Goal: Task Accomplishment & Management: Manage account settings

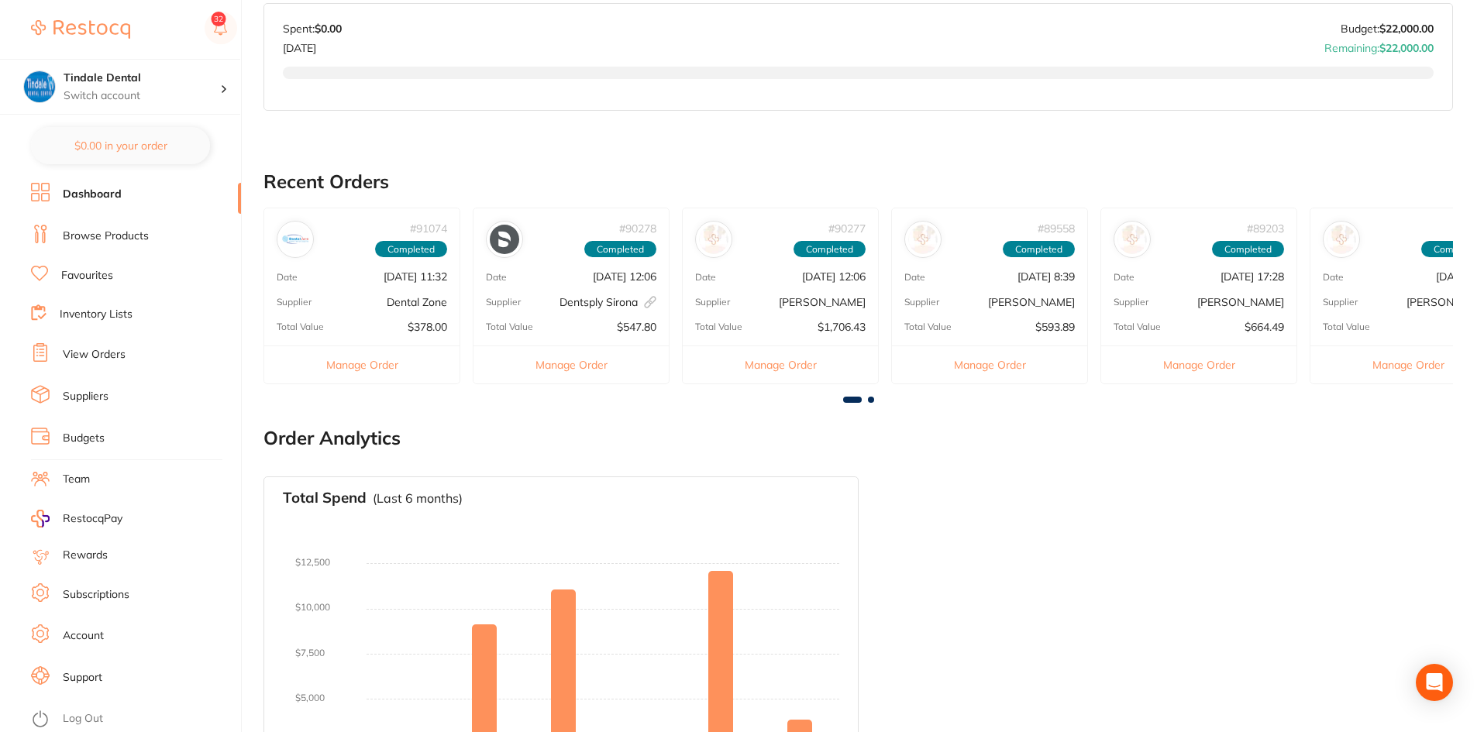
scroll to position [184, 0]
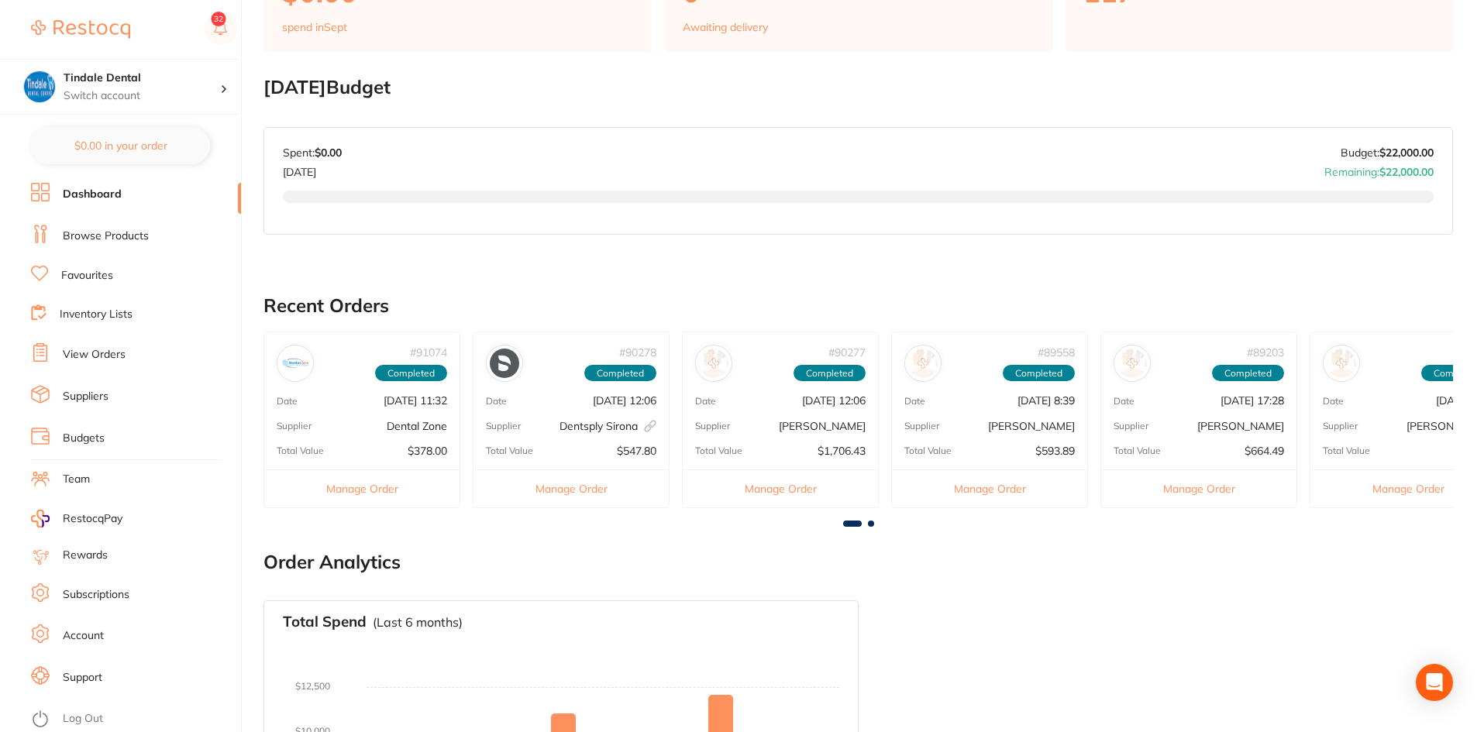
click at [110, 314] on link "Inventory Lists" at bounding box center [96, 314] width 73 height 15
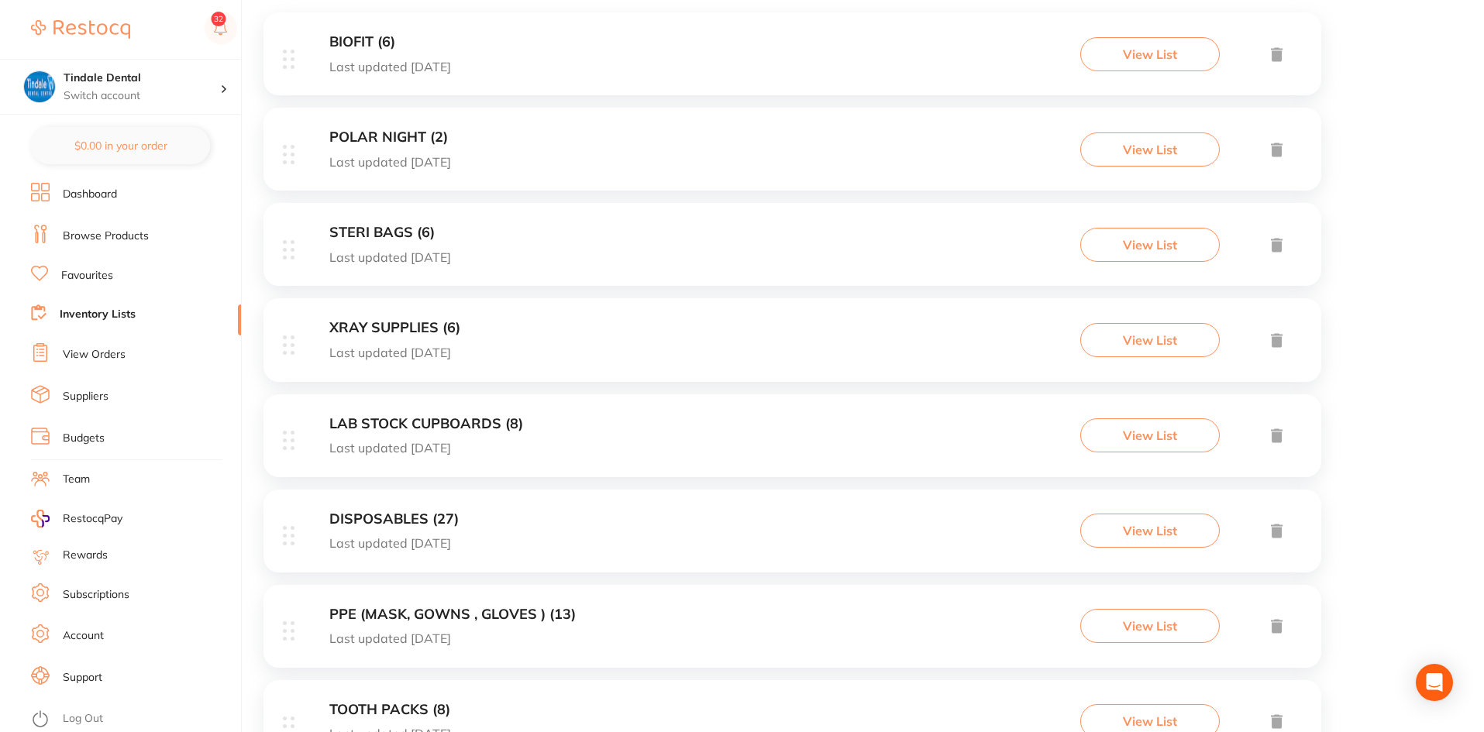
scroll to position [465, 0]
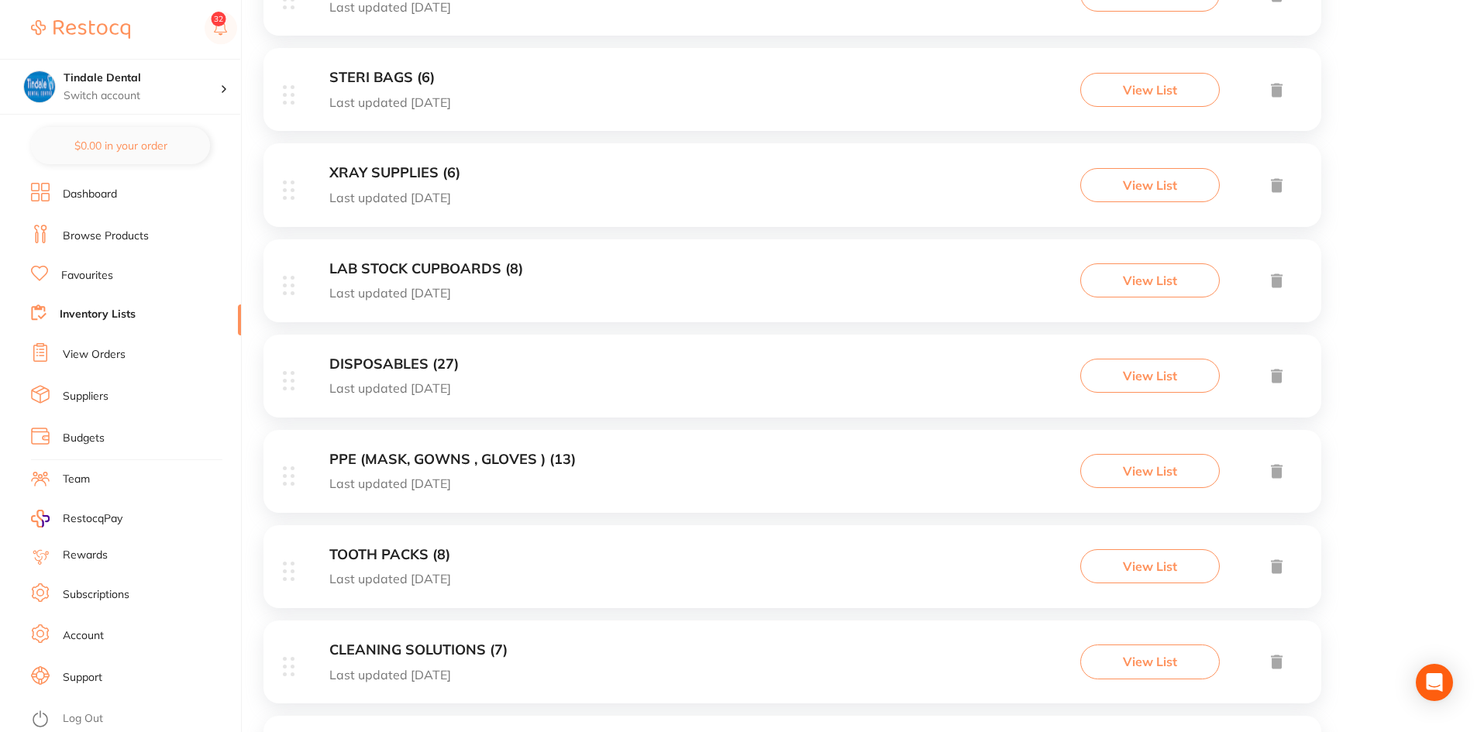
click at [417, 458] on h3 "PPE (MASK, GOWNS , GLOVES ) (13)" at bounding box center [452, 460] width 246 height 16
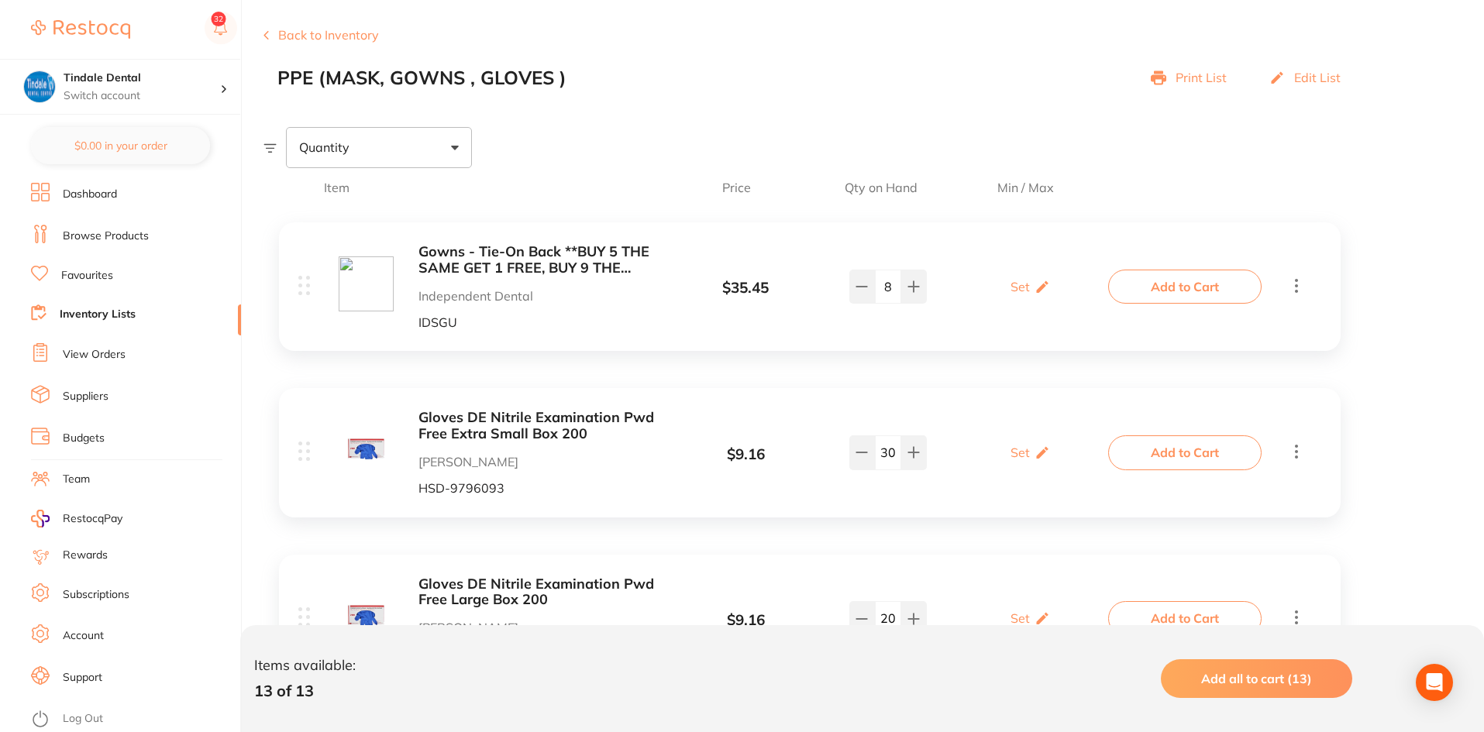
scroll to position [232, 0]
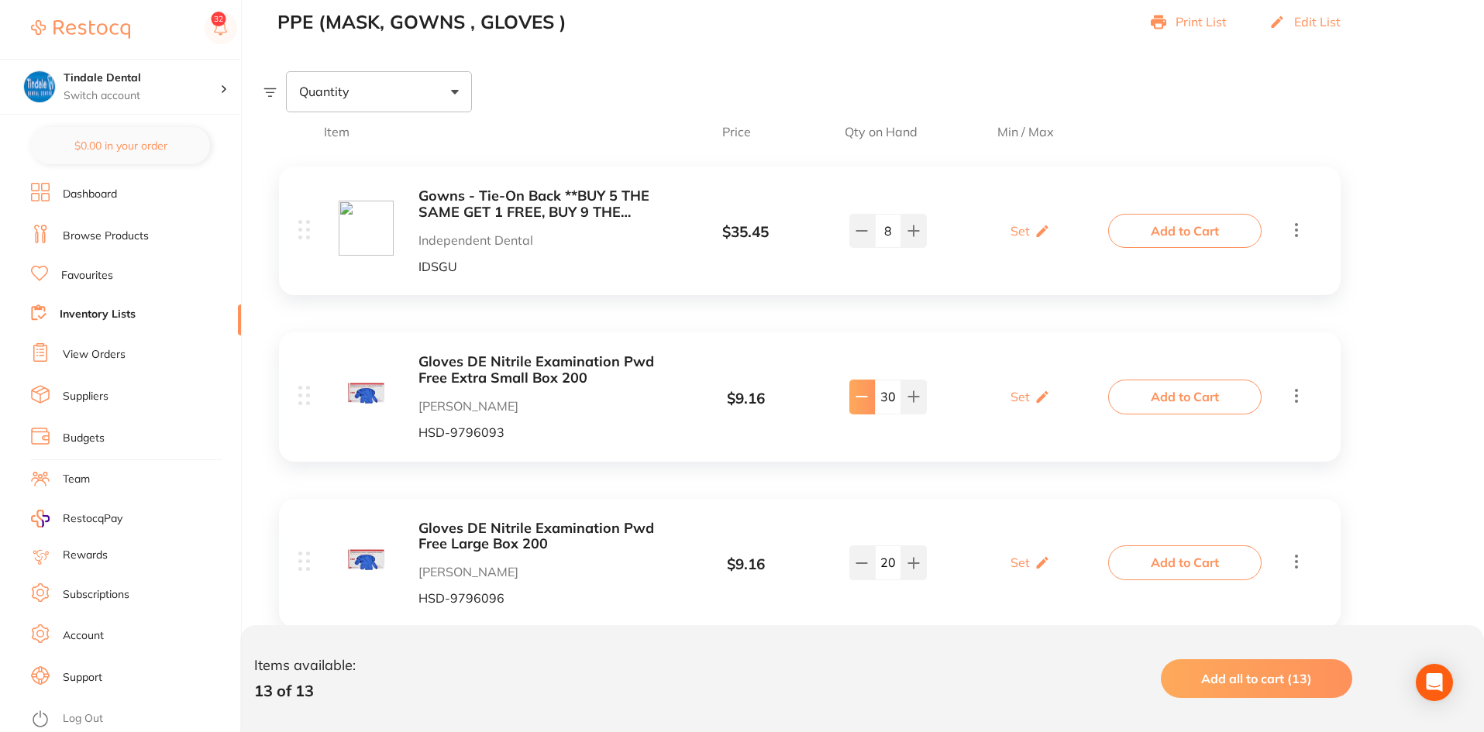
click at [862, 397] on button at bounding box center [862, 397] width 26 height 34
click at [862, 397] on icon at bounding box center [862, 397] width 10 height 0
click at [860, 398] on icon at bounding box center [861, 396] width 12 height 12
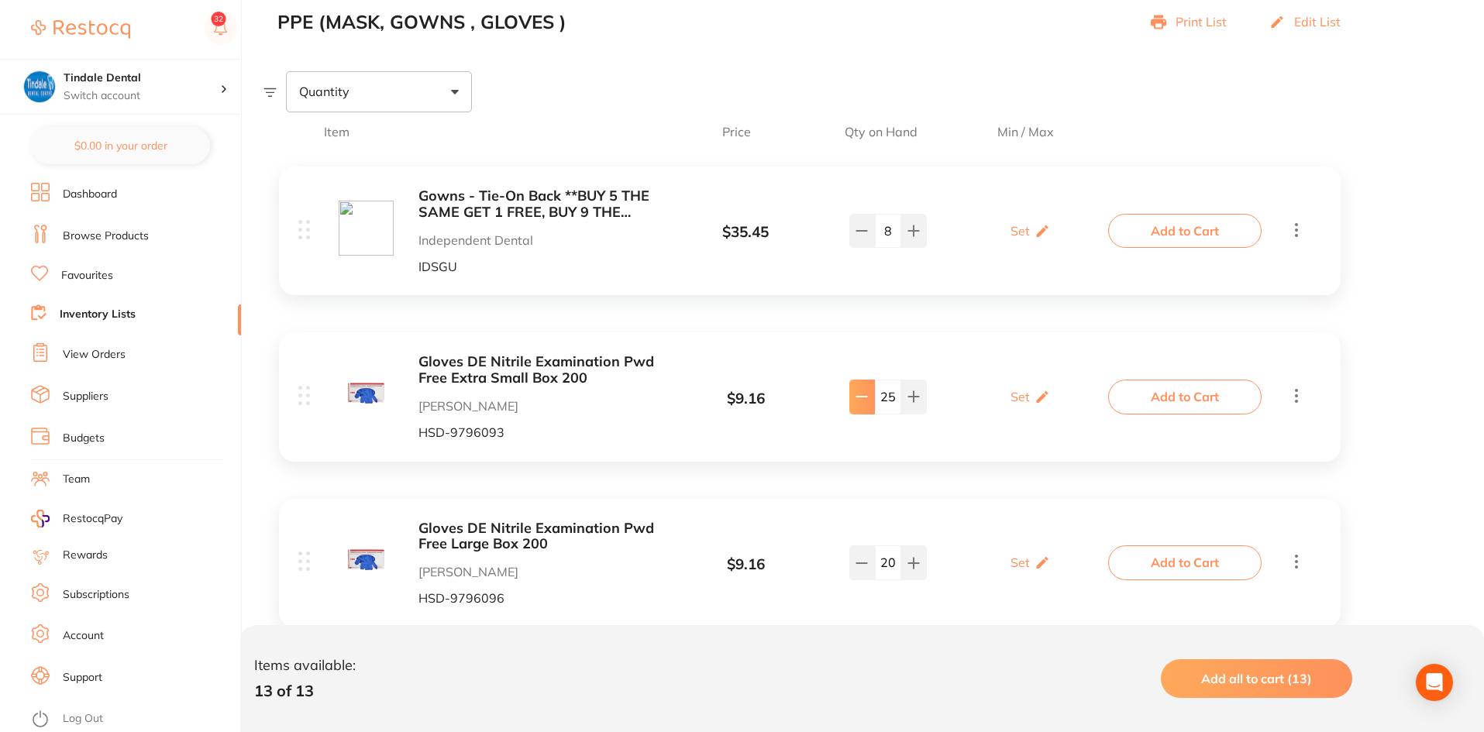
click at [860, 398] on icon at bounding box center [861, 396] width 12 height 12
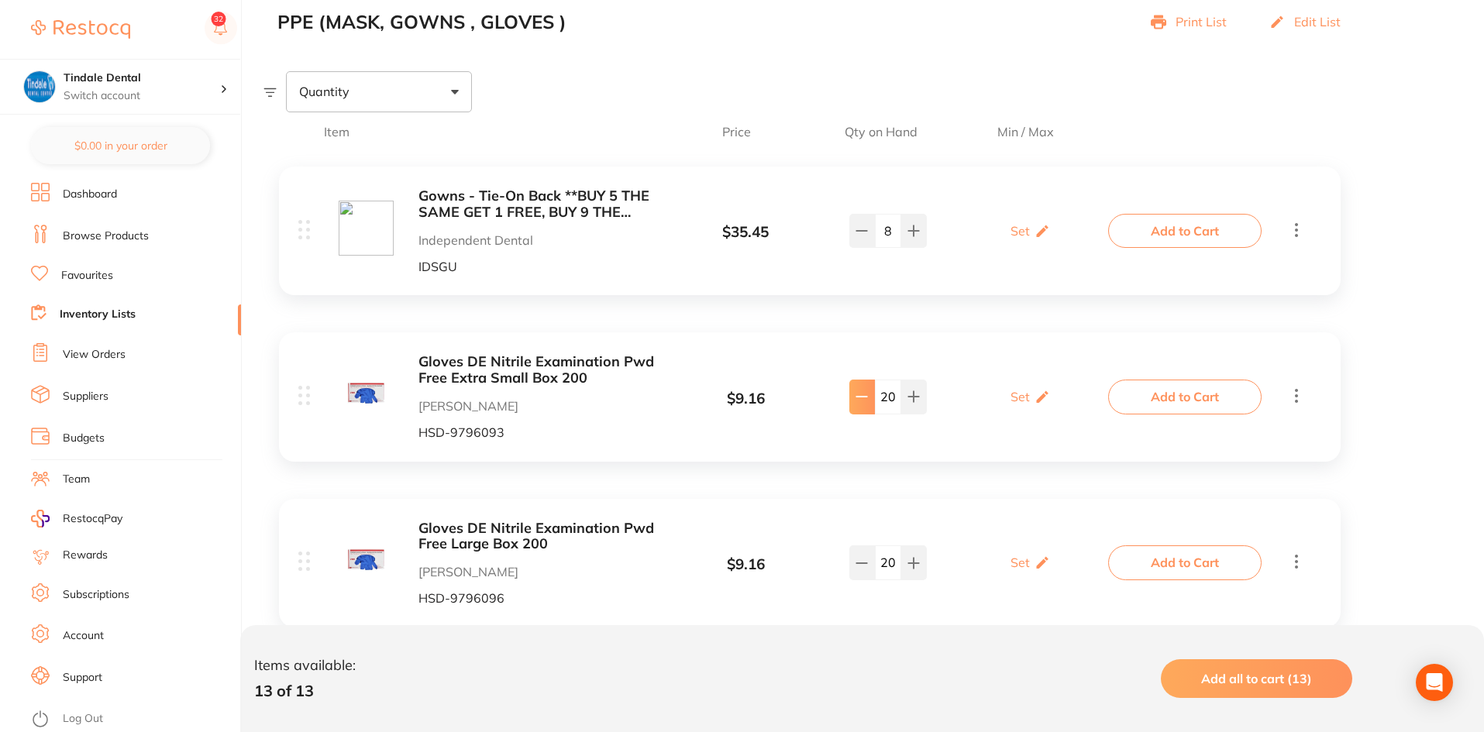
click at [860, 398] on icon at bounding box center [861, 396] width 12 height 12
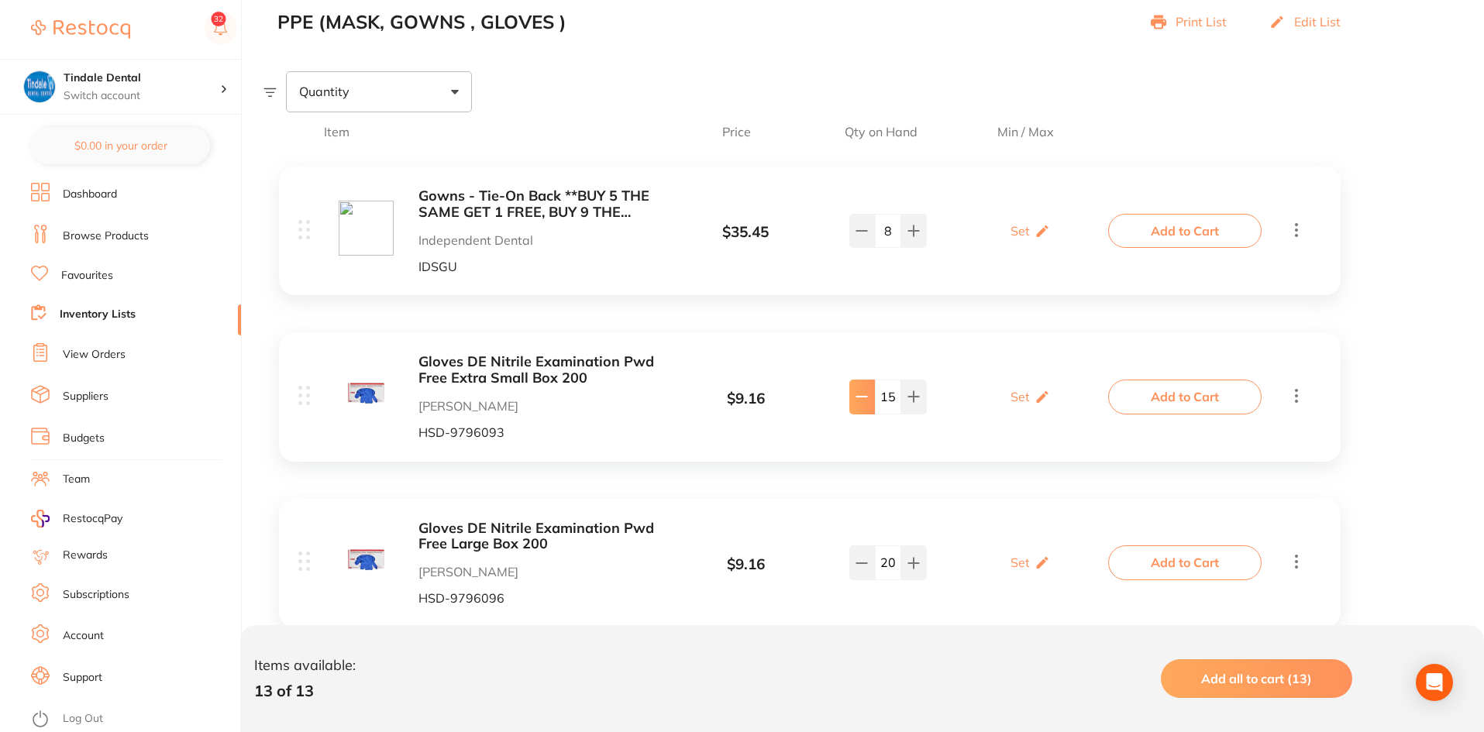
click at [860, 398] on icon at bounding box center [861, 396] width 12 height 12
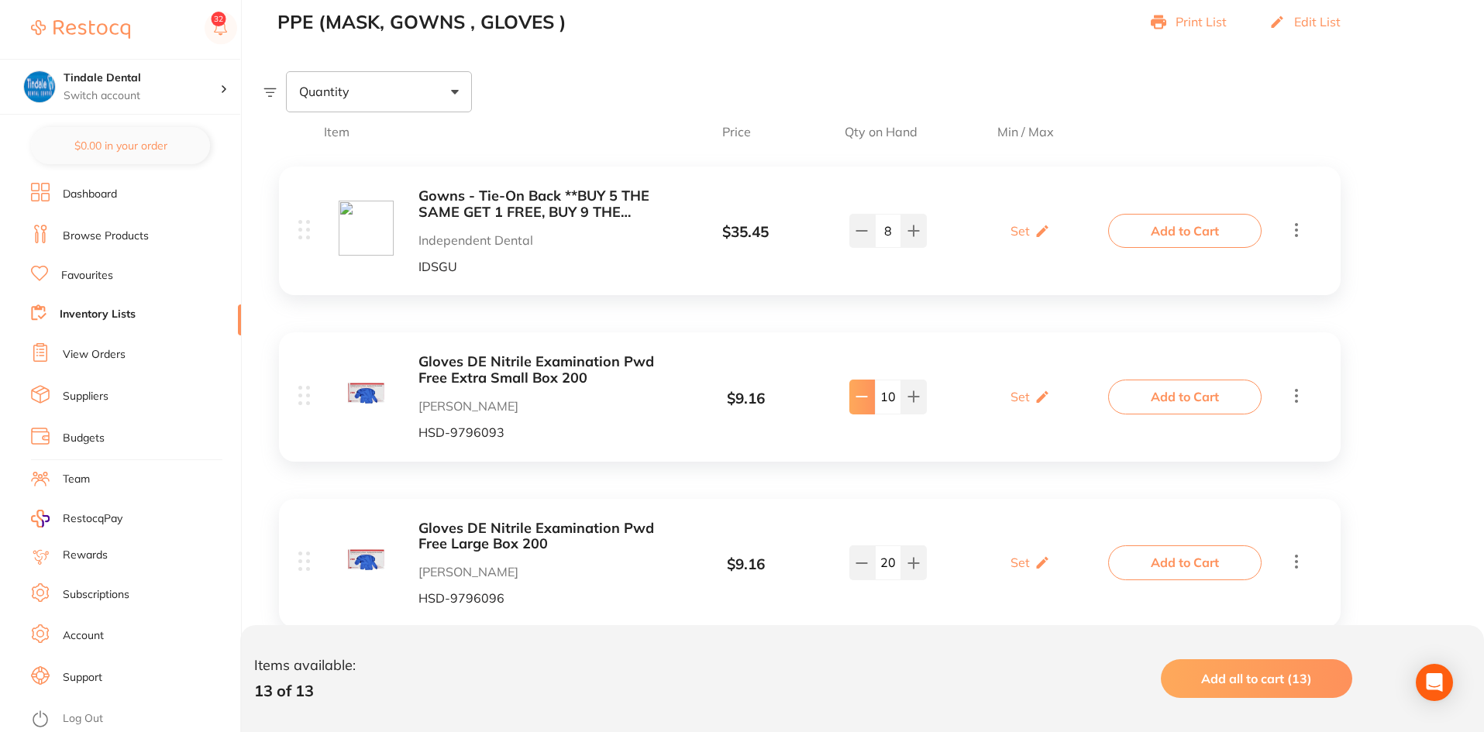
click at [860, 398] on icon at bounding box center [861, 396] width 12 height 12
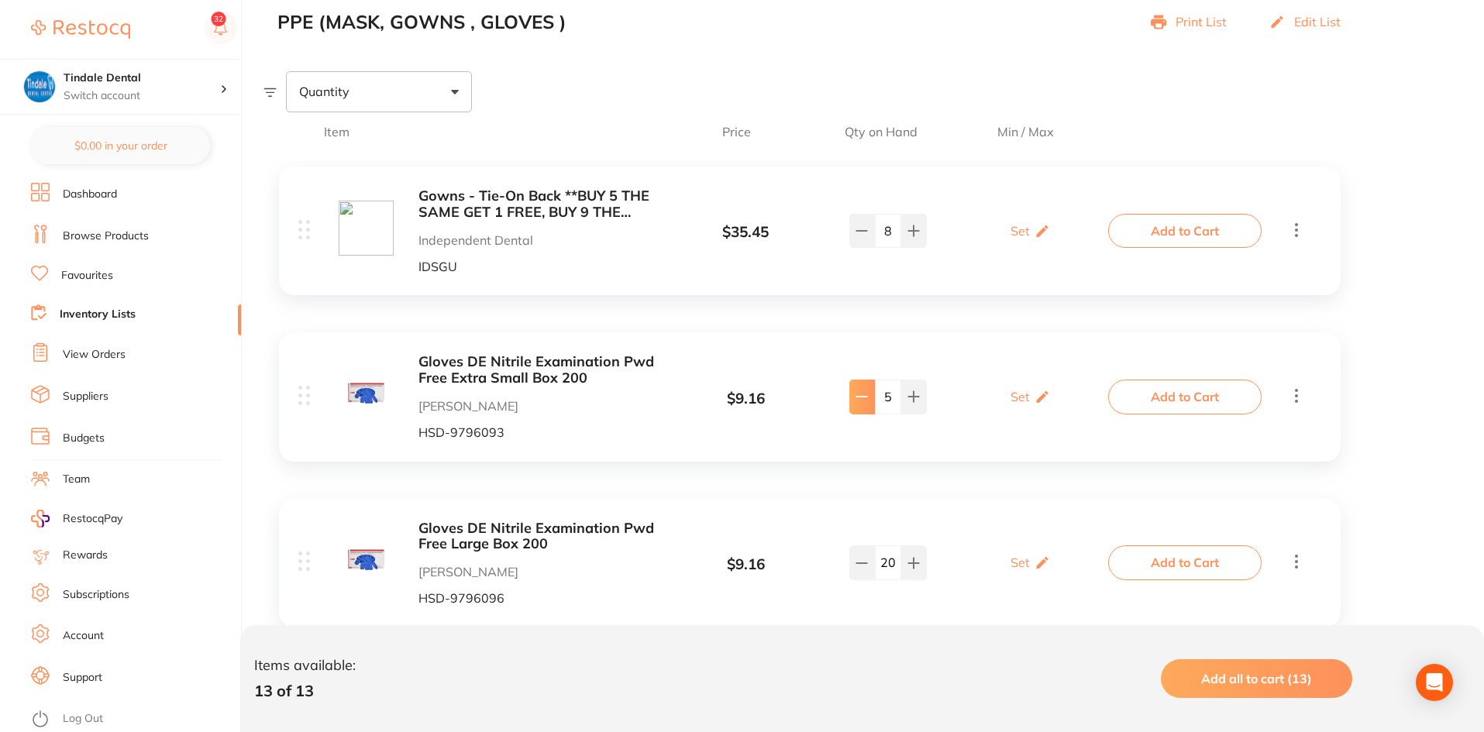
click at [860, 398] on icon at bounding box center [861, 396] width 12 height 12
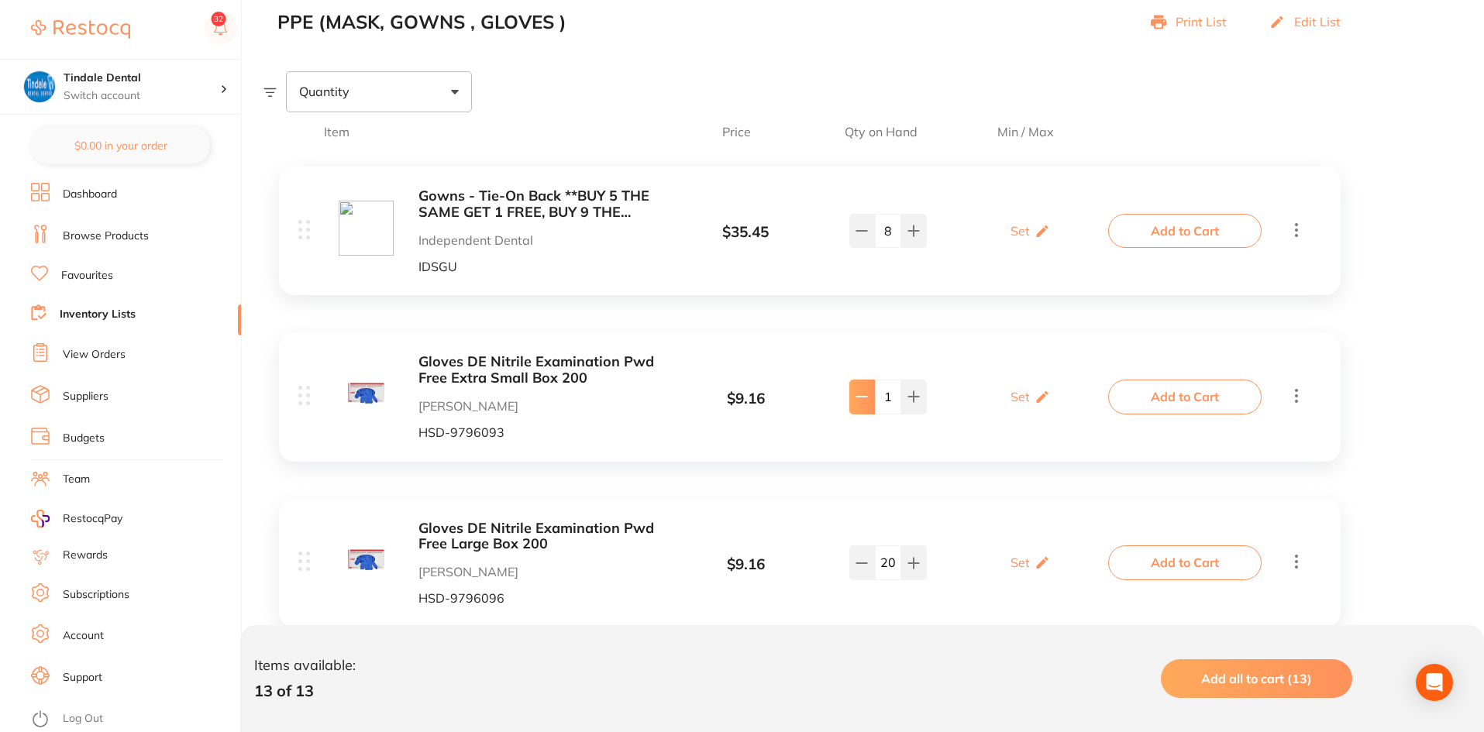
type input "0"
